Goal: Task Accomplishment & Management: Use online tool/utility

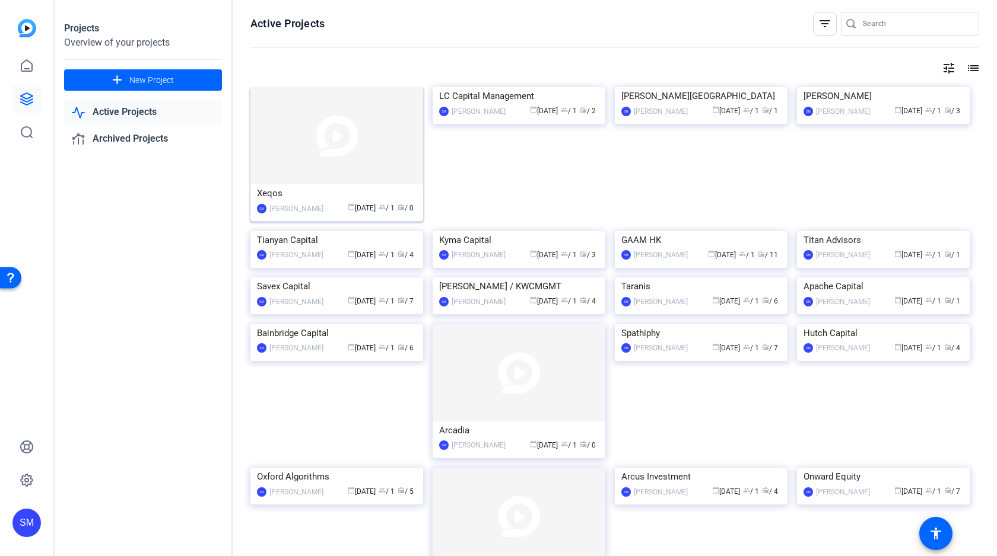
click at [335, 148] on img at bounding box center [336, 135] width 173 height 97
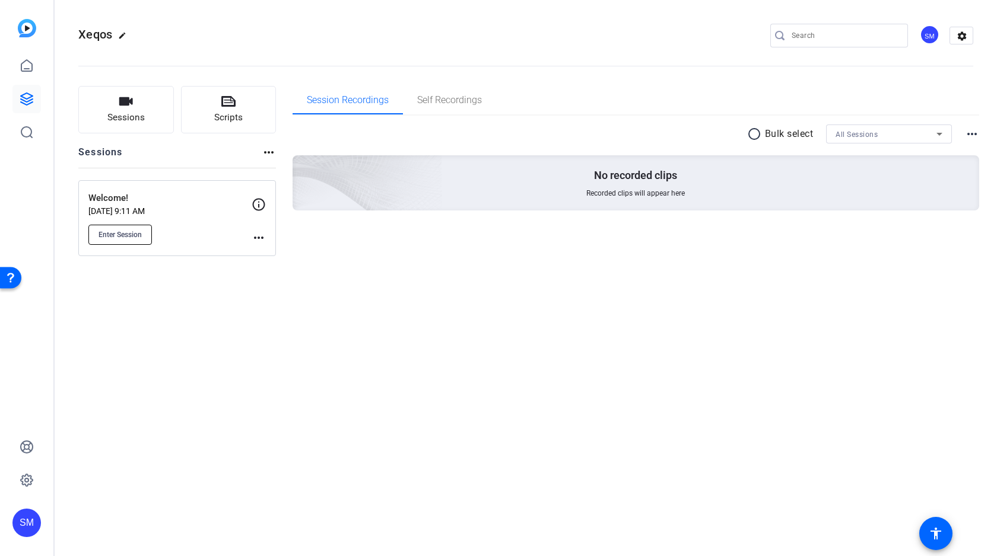
click at [122, 234] on span "Enter Session" at bounding box center [119, 234] width 43 height 9
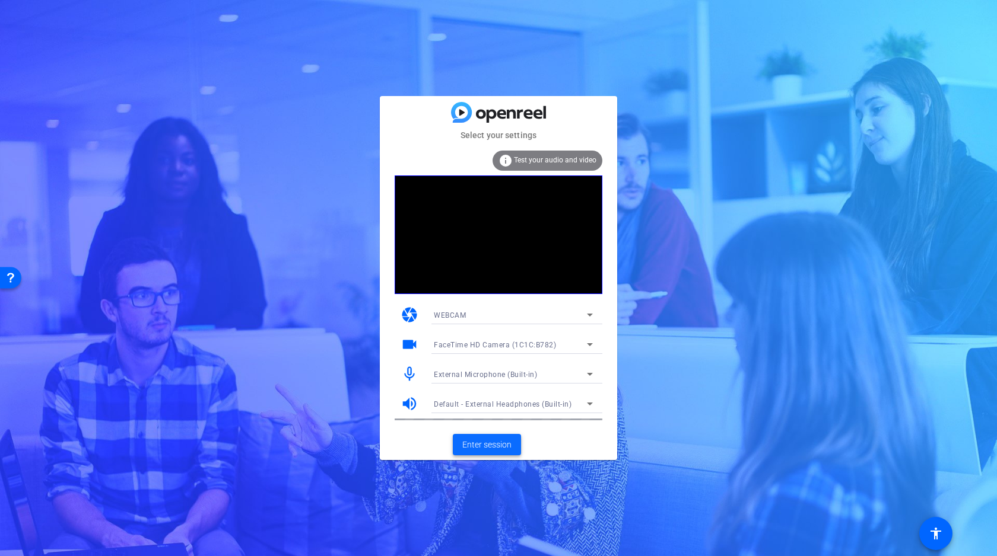
click at [482, 446] on span "Enter session" at bounding box center [486, 445] width 49 height 12
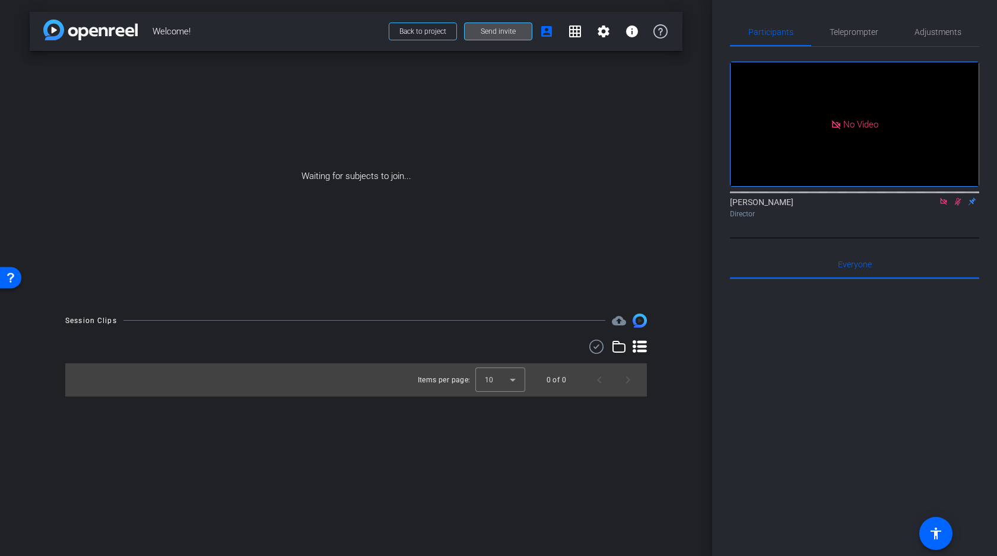
click at [498, 30] on span "Send invite" at bounding box center [498, 31] width 35 height 9
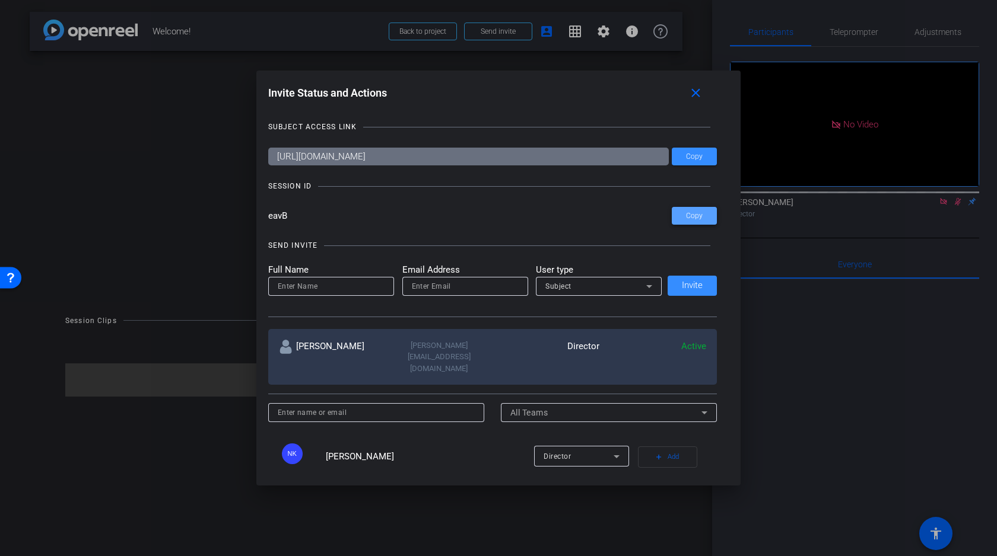
click at [695, 214] on span "Copy" at bounding box center [694, 216] width 17 height 9
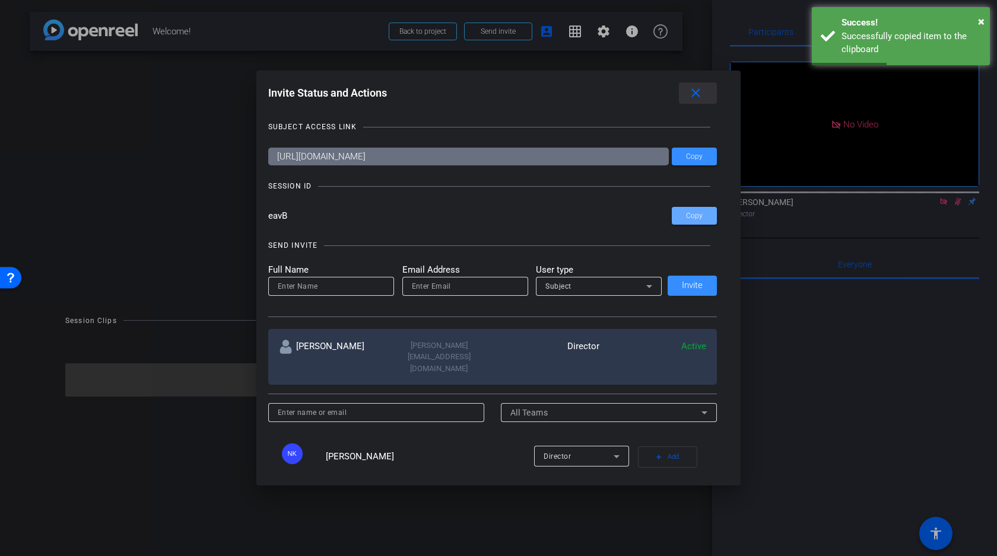
click at [695, 91] on mat-icon "close" at bounding box center [695, 93] width 15 height 15
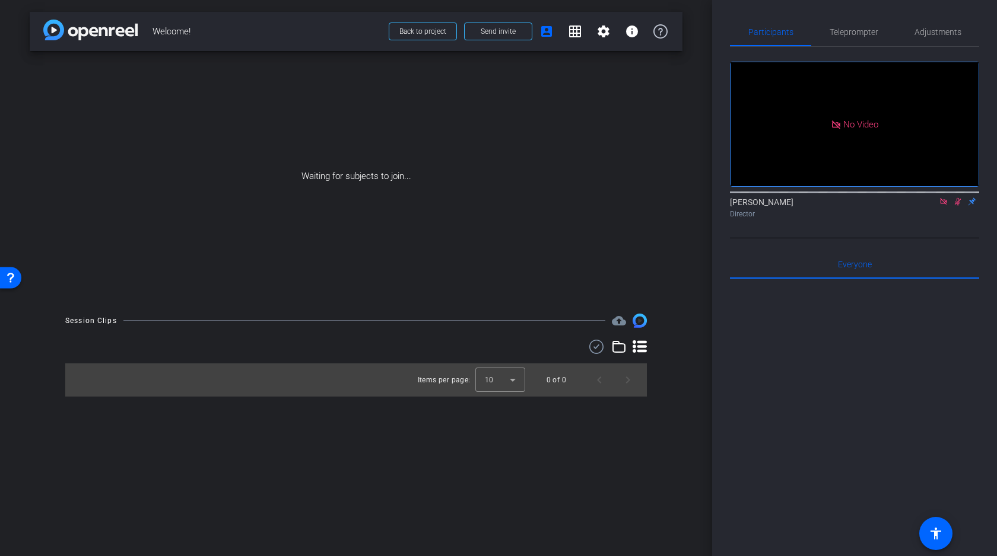
click at [683, 403] on div "arrow_back Welcome! Back to project Send invite account_box grid_on settings in…" at bounding box center [356, 278] width 712 height 556
click at [944, 205] on icon at bounding box center [943, 201] width 7 height 7
click at [944, 206] on icon at bounding box center [942, 202] width 9 height 8
click at [695, 203] on div "arrow_back Welcome! Back to project Send invite account_box grid_on settings in…" at bounding box center [356, 278] width 712 height 556
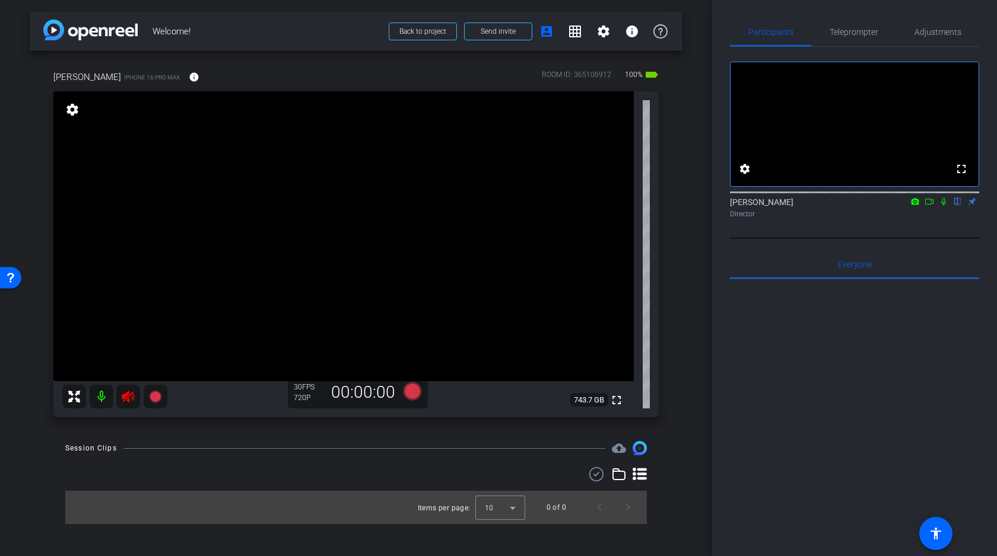
click at [129, 400] on icon at bounding box center [128, 397] width 12 height 12
click at [938, 28] on span "Adjustments" at bounding box center [937, 32] width 47 height 8
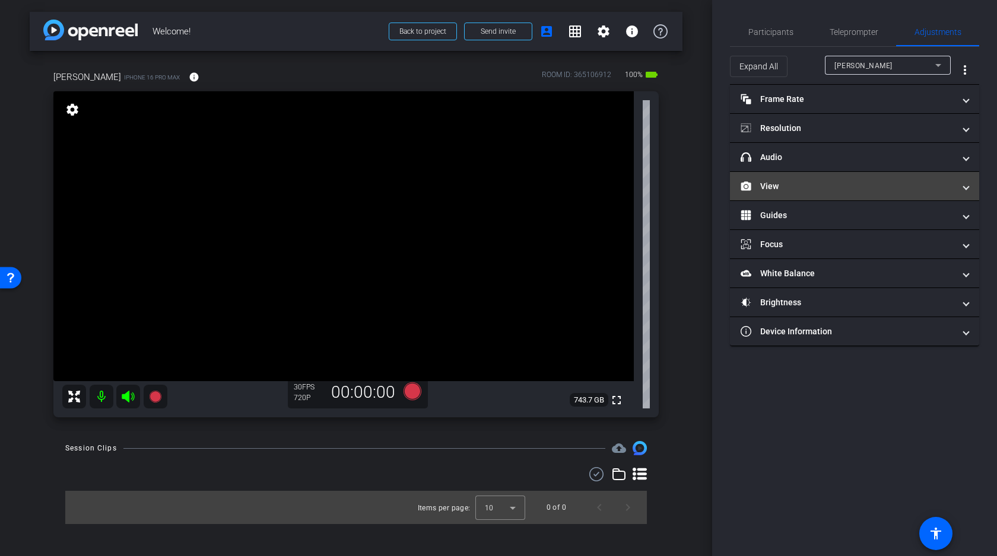
click at [790, 186] on mat-panel-title "View" at bounding box center [847, 186] width 214 height 12
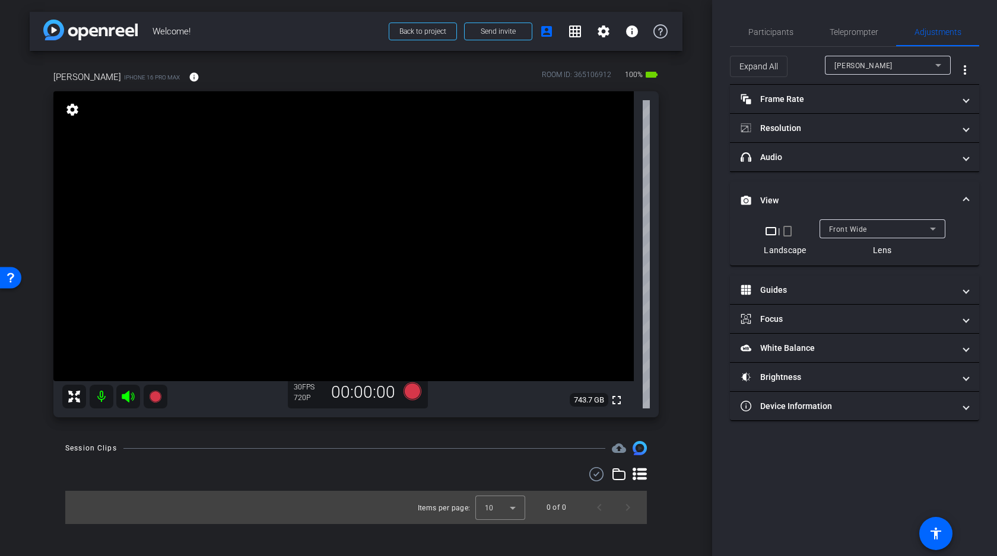
click at [843, 231] on span "Front Wide" at bounding box center [848, 229] width 38 height 8
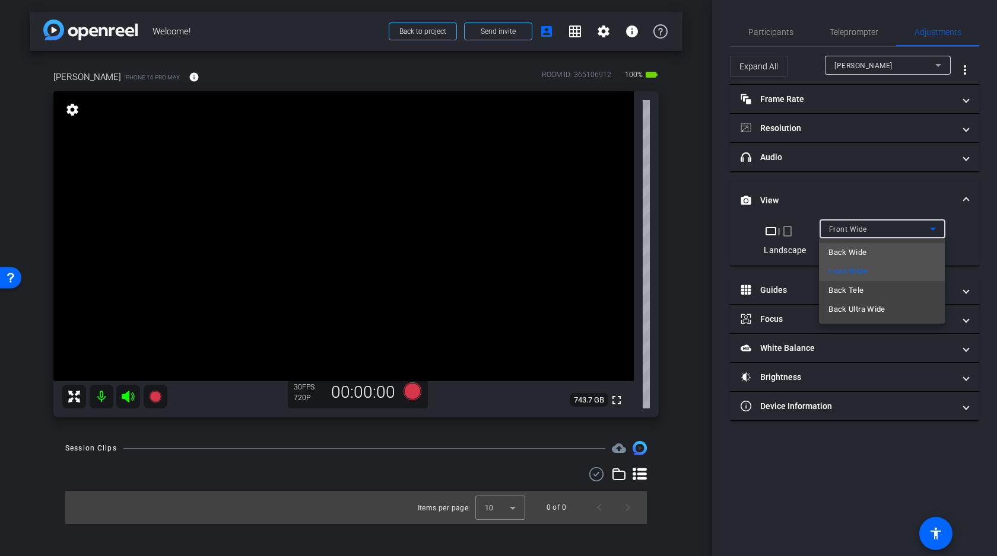
click at [854, 252] on span "Back Wide" at bounding box center [847, 253] width 38 height 14
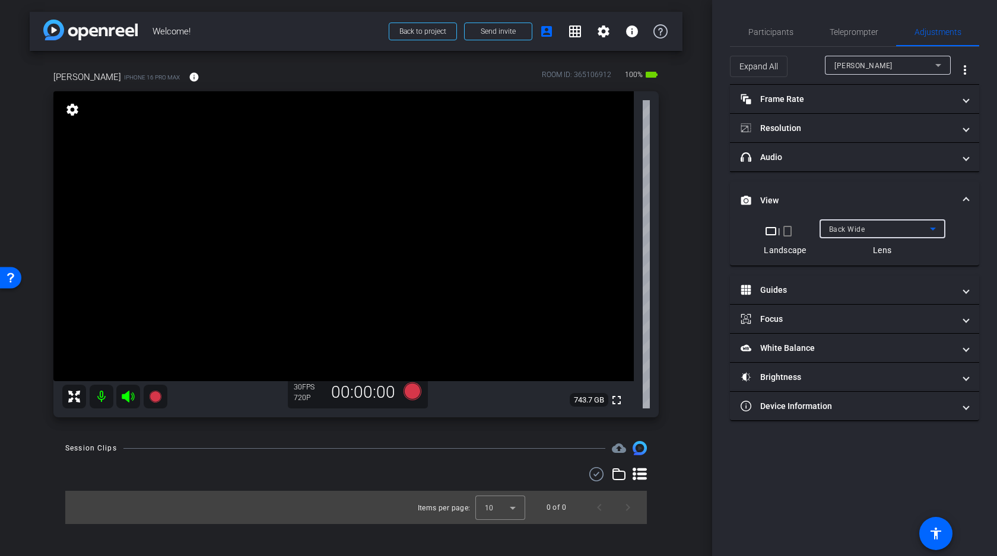
click at [855, 231] on span "Back Wide" at bounding box center [847, 229] width 36 height 8
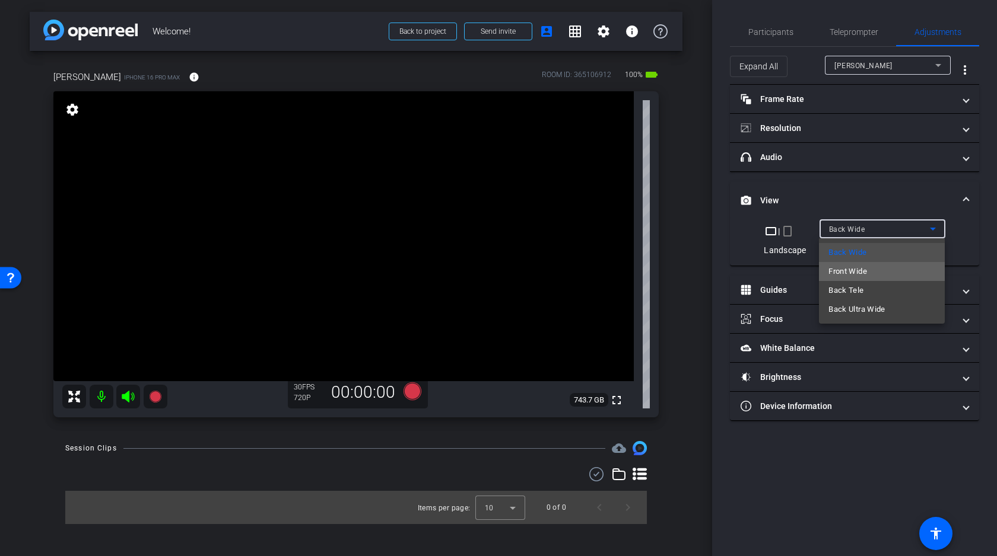
click at [842, 273] on span "Front Wide" at bounding box center [847, 272] width 39 height 14
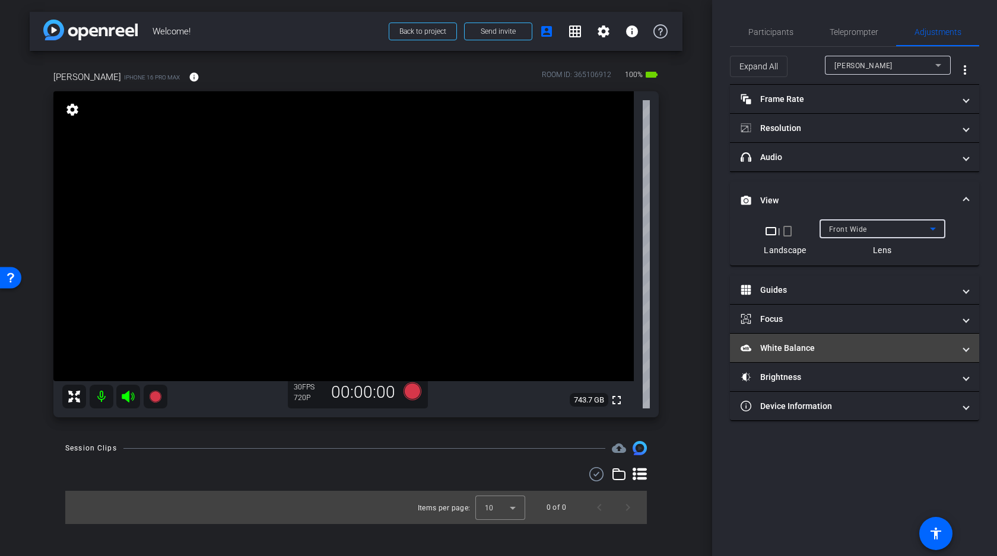
click at [815, 342] on mat-panel-title "White Balance White Balance" at bounding box center [847, 348] width 214 height 12
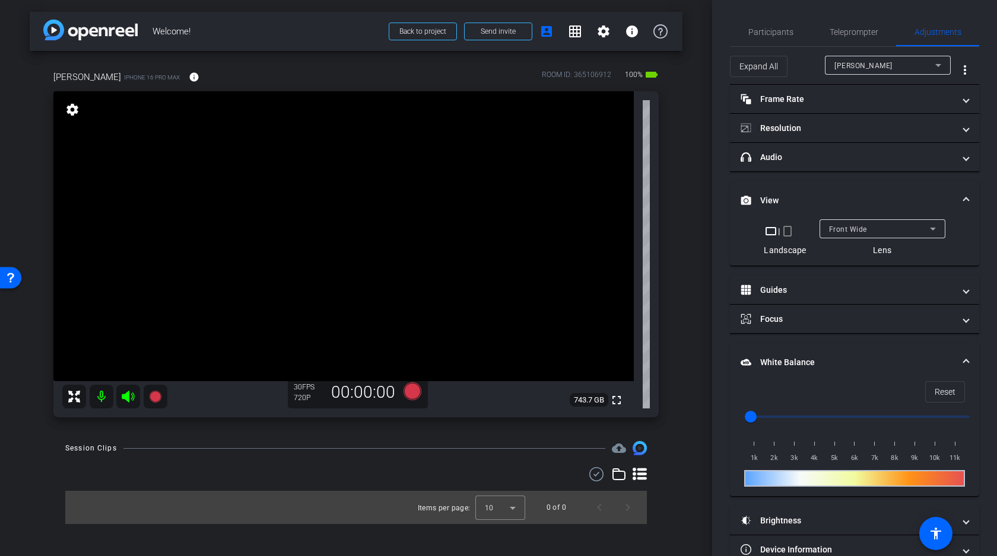
scroll to position [26, 0]
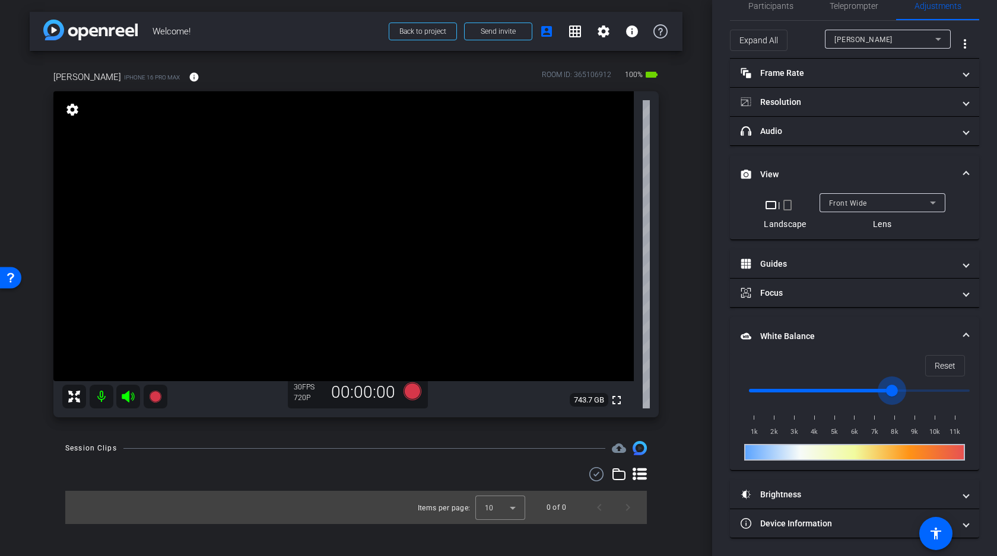
drag, startPoint x: 752, startPoint y: 391, endPoint x: 899, endPoint y: 387, distance: 147.8
click at [899, 387] on input "range" at bounding box center [859, 391] width 246 height 26
drag, startPoint x: 903, startPoint y: 387, endPoint x: 777, endPoint y: 389, distance: 125.8
click at [777, 389] on input "range" at bounding box center [859, 391] width 246 height 26
drag, startPoint x: 777, startPoint y: 389, endPoint x: 756, endPoint y: 390, distance: 21.4
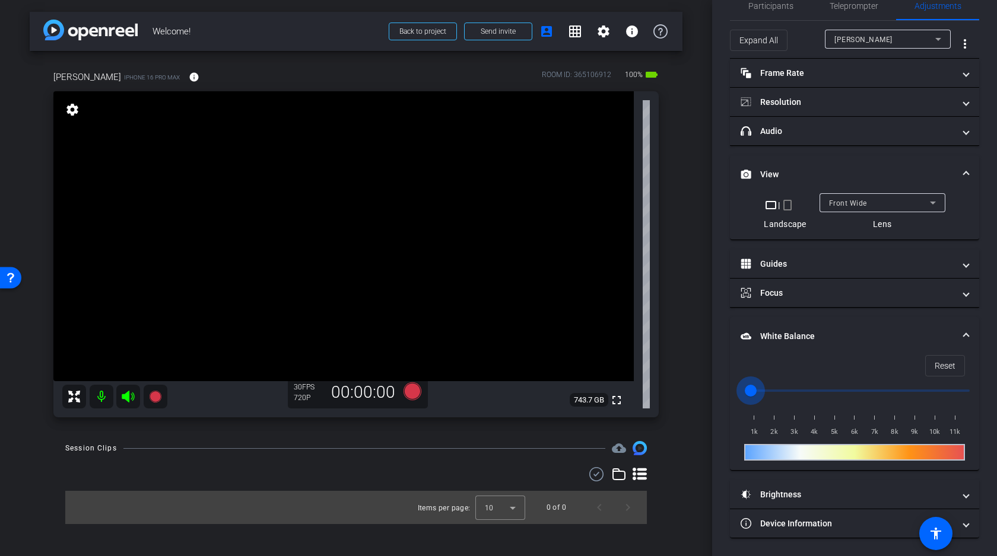
click at [756, 390] on input "range" at bounding box center [859, 391] width 246 height 26
drag, startPoint x: 756, startPoint y: 390, endPoint x: 793, endPoint y: 388, distance: 36.8
type input "3000"
click at [793, 388] on input "range" at bounding box center [859, 391] width 246 height 26
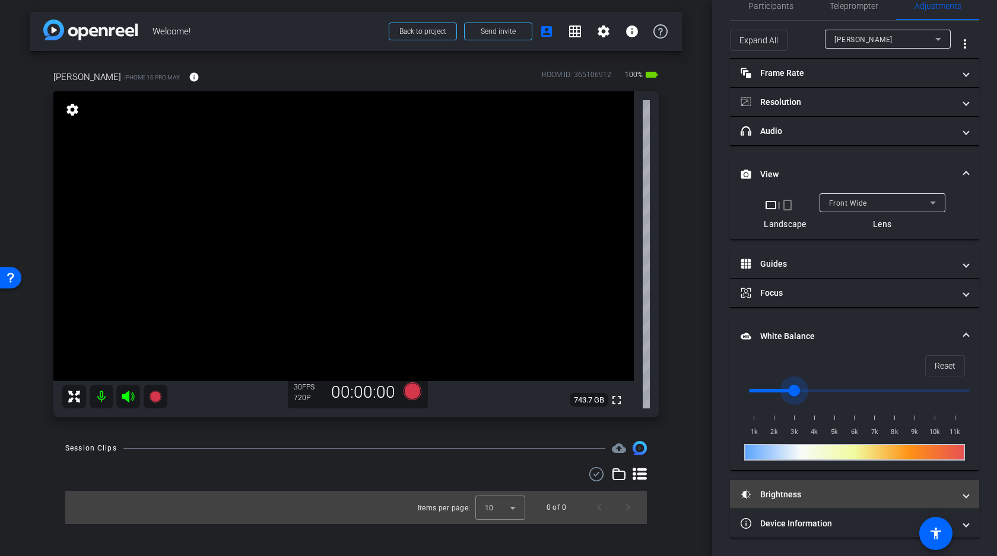
click at [774, 493] on mat-panel-title "Brightness" at bounding box center [847, 495] width 214 height 12
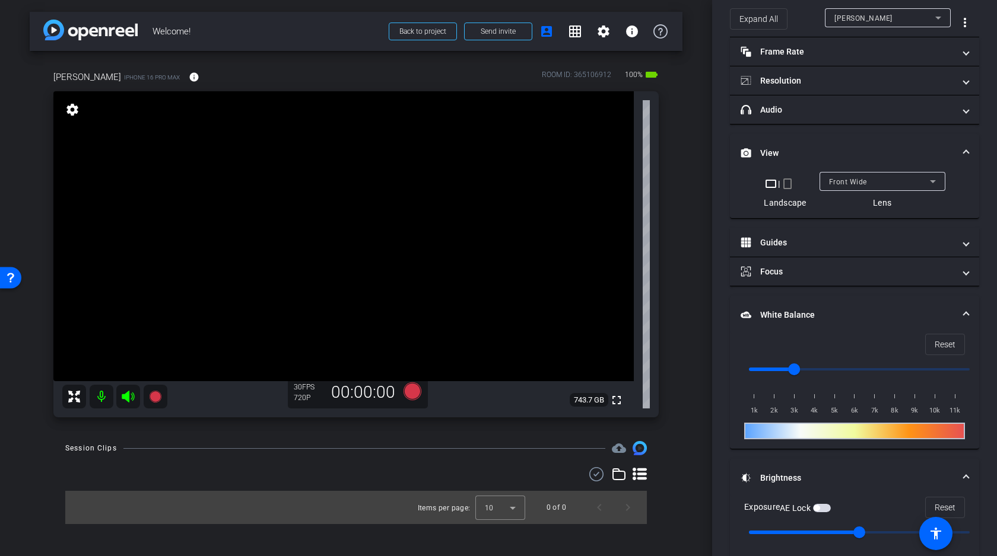
scroll to position [148, 0]
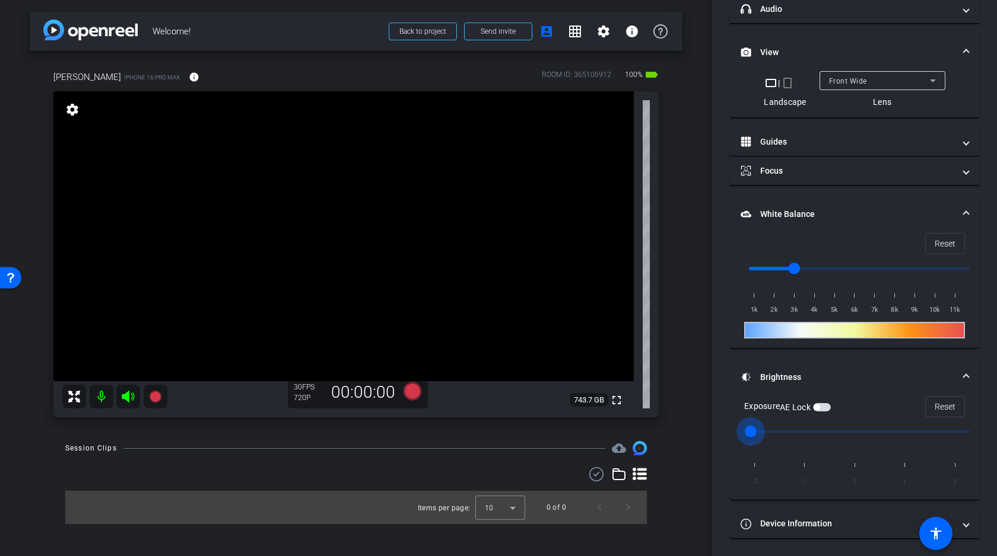
drag, startPoint x: 857, startPoint y: 430, endPoint x: 707, endPoint y: 437, distance: 150.3
click at [736, 437] on input "range" at bounding box center [859, 432] width 246 height 26
drag, startPoint x: 747, startPoint y: 426, endPoint x: 977, endPoint y: 416, distance: 230.4
click at [977, 419] on input "range" at bounding box center [859, 432] width 246 height 26
drag, startPoint x: 968, startPoint y: 430, endPoint x: 854, endPoint y: 434, distance: 113.4
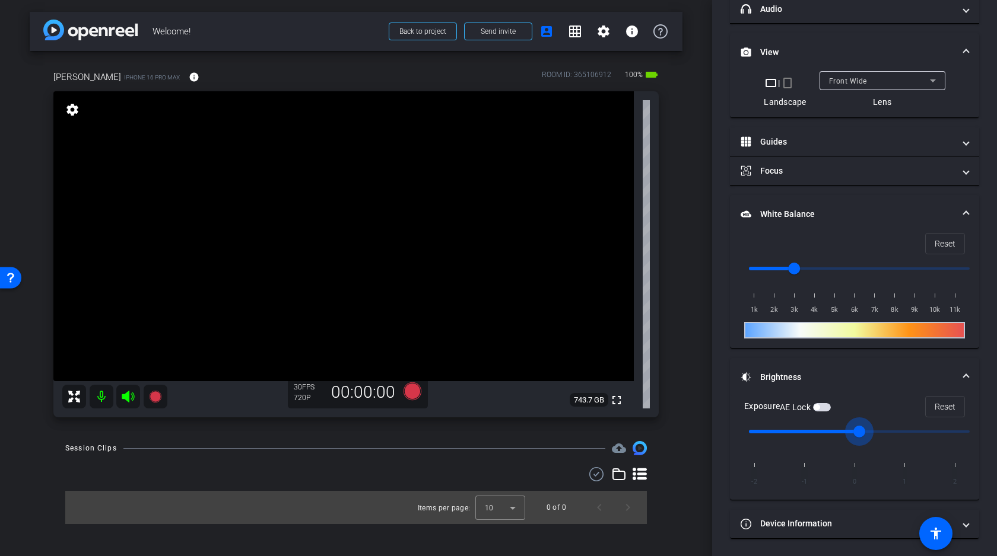
type input "0"
click at [854, 434] on input "range" at bounding box center [859, 432] width 246 height 26
click at [154, 400] on icon at bounding box center [155, 397] width 12 height 12
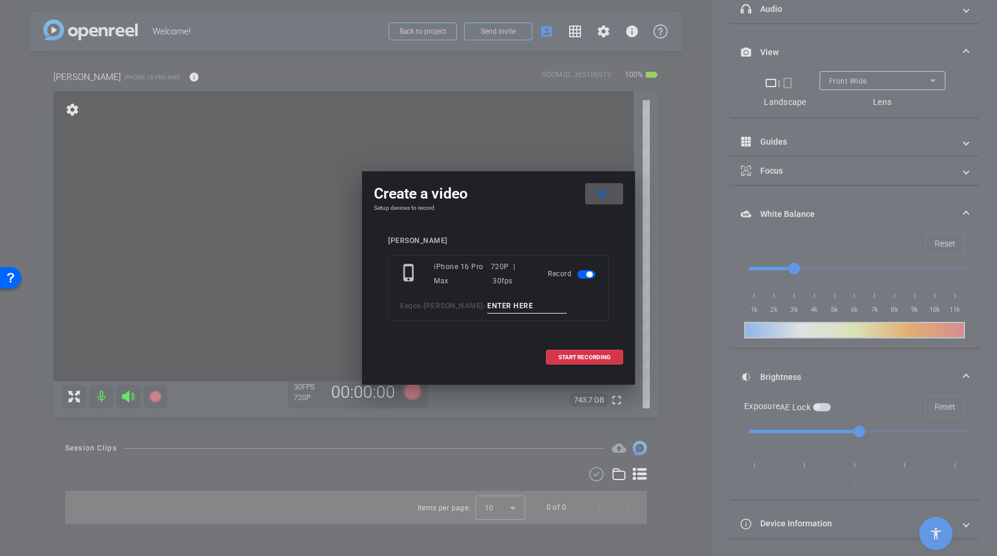
click at [498, 307] on input at bounding box center [526, 306] width 79 height 15
type input "Test"
click at [581, 357] on span "START RECORDING" at bounding box center [584, 358] width 52 height 6
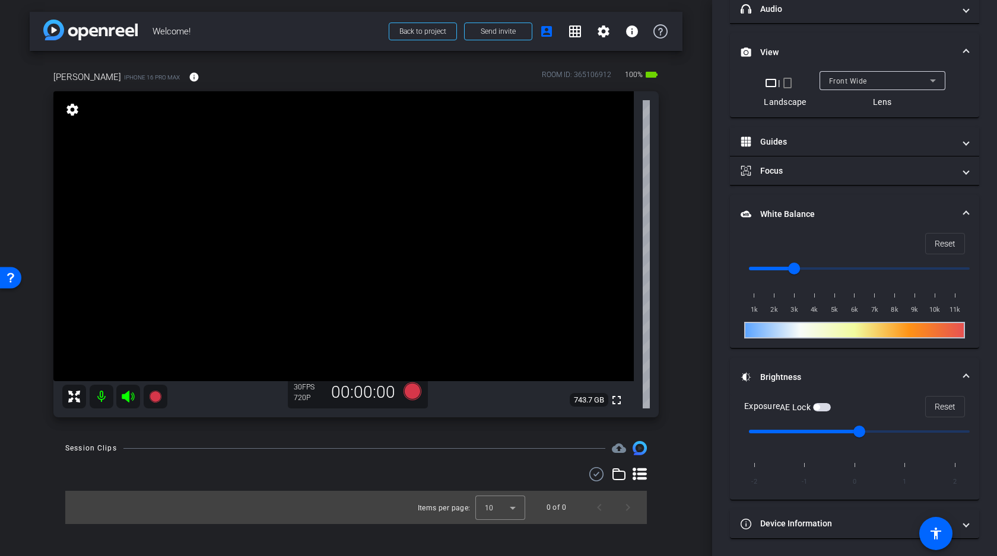
scroll to position [162, 0]
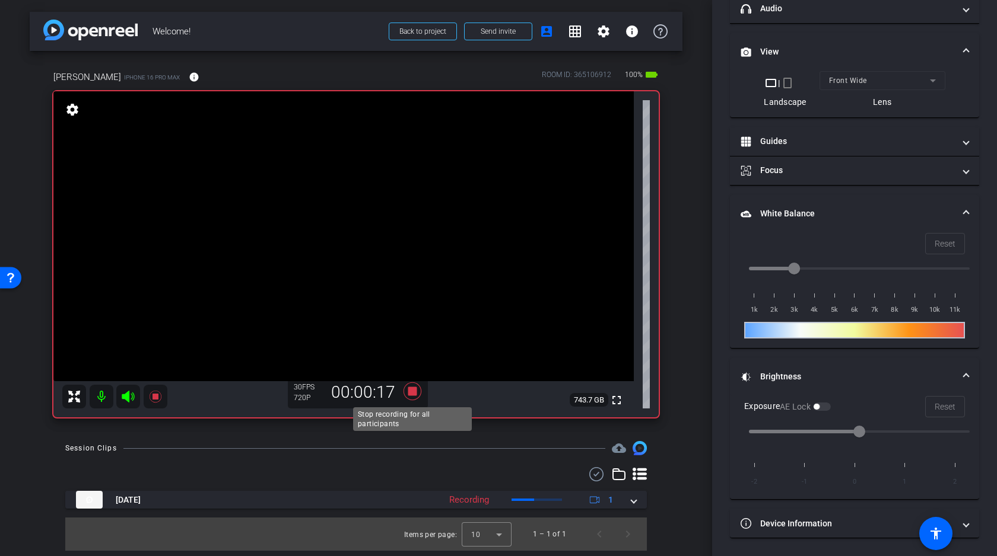
click at [406, 389] on icon at bounding box center [412, 391] width 28 height 21
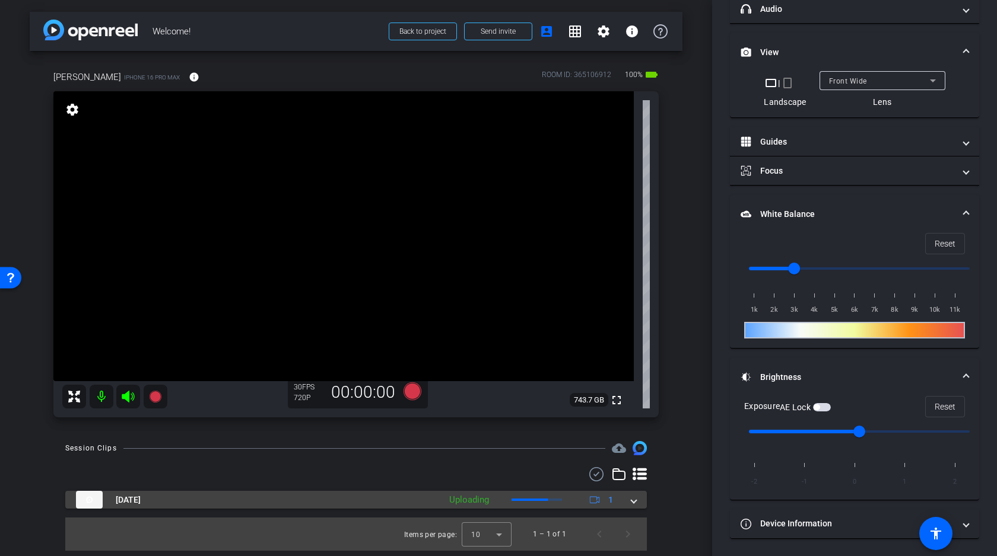
click at [635, 501] on span at bounding box center [633, 500] width 5 height 12
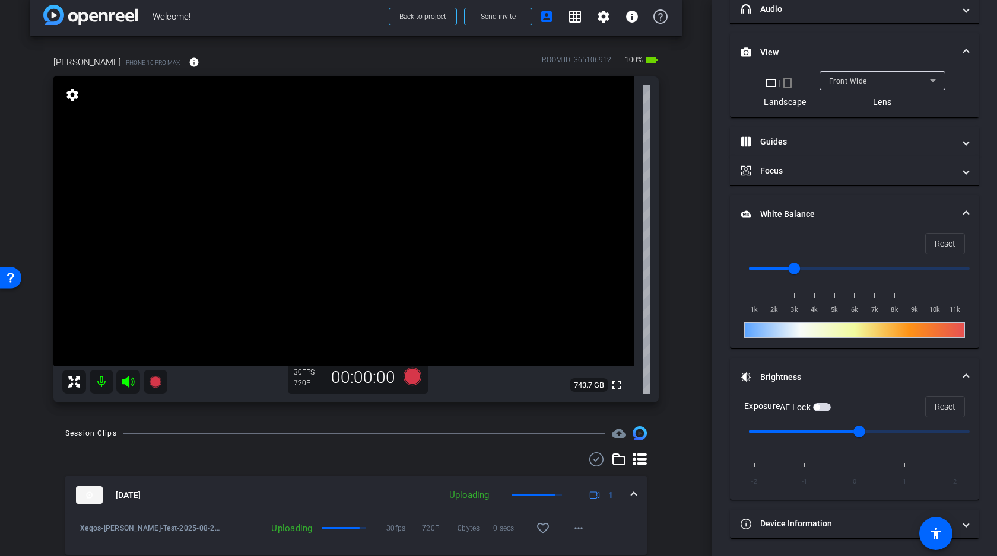
scroll to position [56, 0]
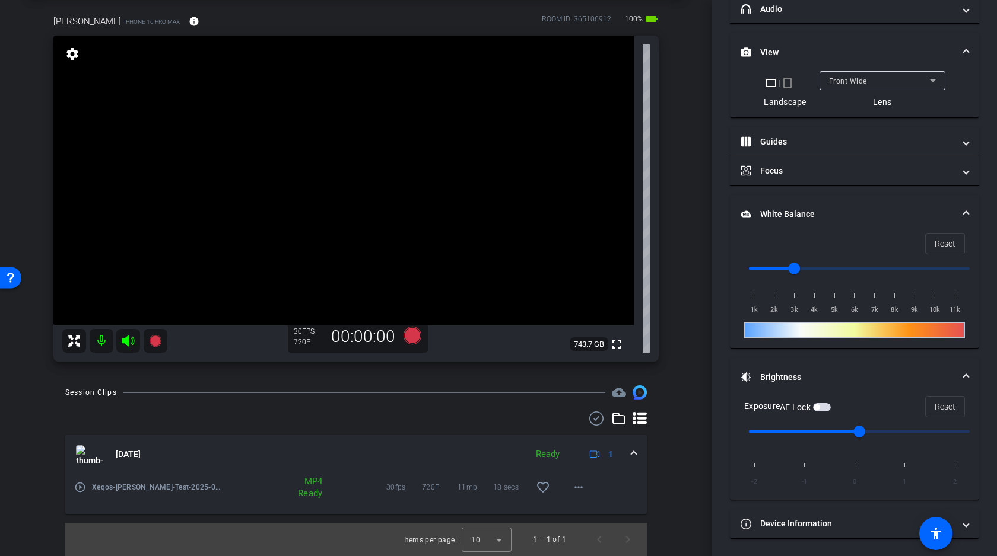
click at [690, 168] on div "arrow_back Welcome! Back to project Send invite account_box grid_on settings in…" at bounding box center [356, 222] width 712 height 556
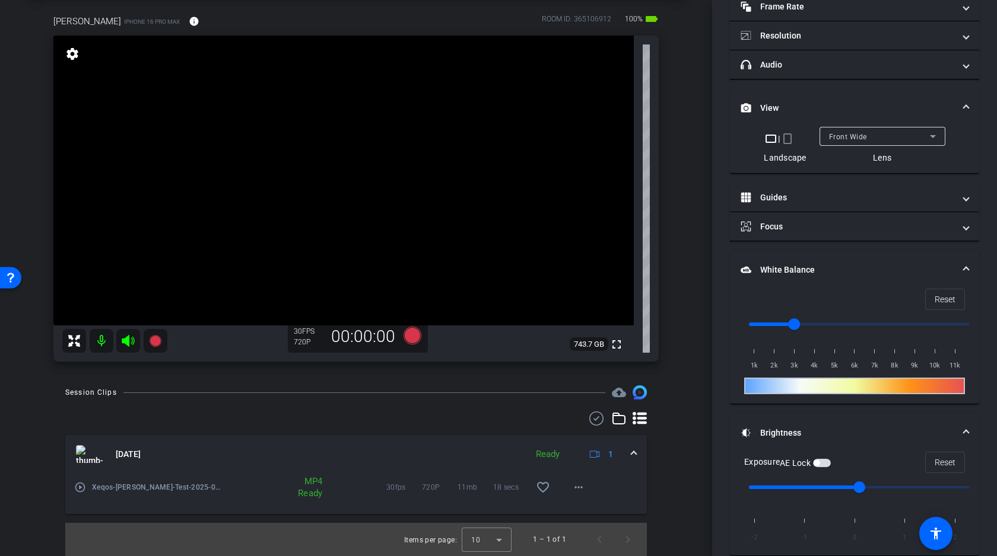
scroll to position [0, 0]
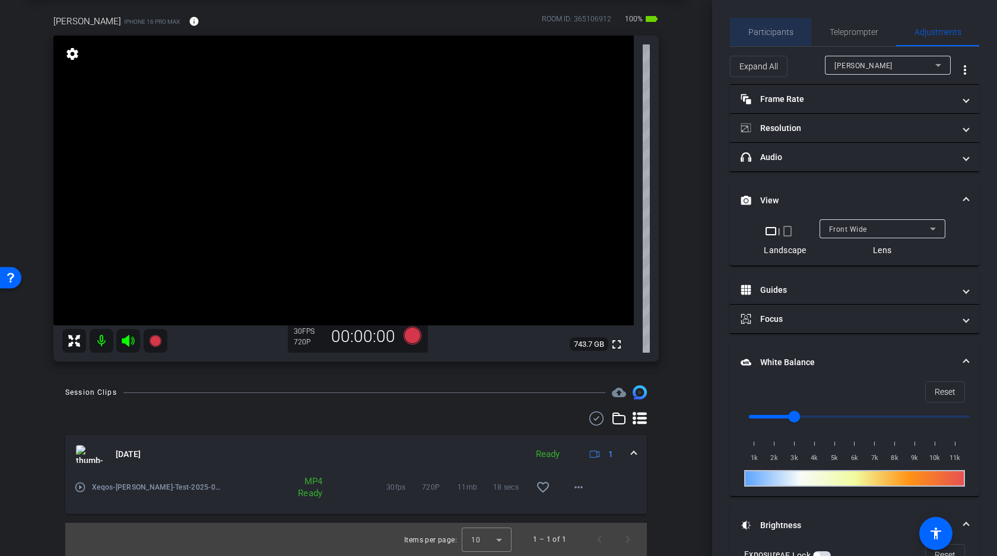
click at [778, 34] on span "Participants" at bounding box center [770, 32] width 45 height 8
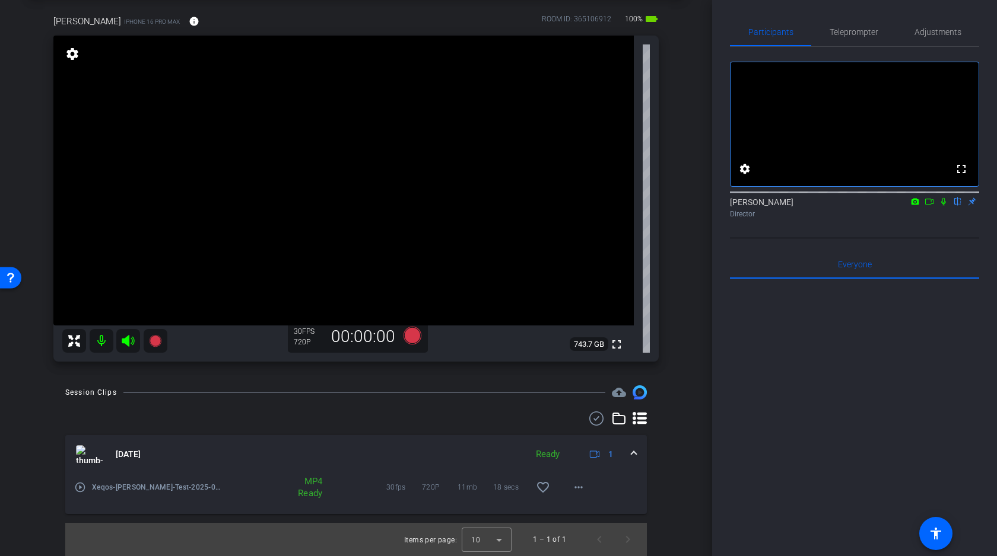
click at [928, 205] on icon at bounding box center [929, 202] width 8 height 6
click at [955, 206] on icon at bounding box center [957, 202] width 9 height 8
